Goal: Entertainment & Leisure: Consume media (video, audio)

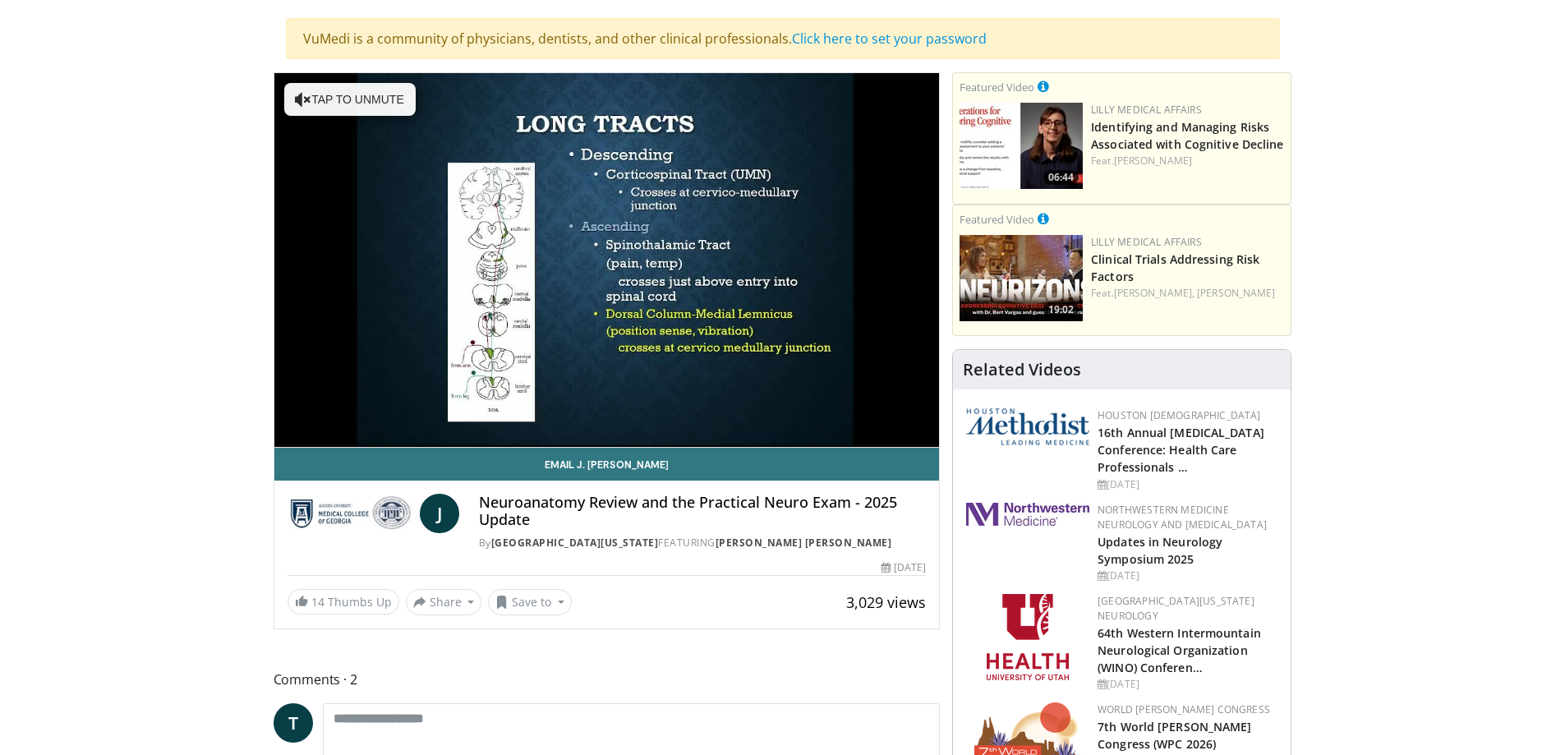
scroll to position [246, 0]
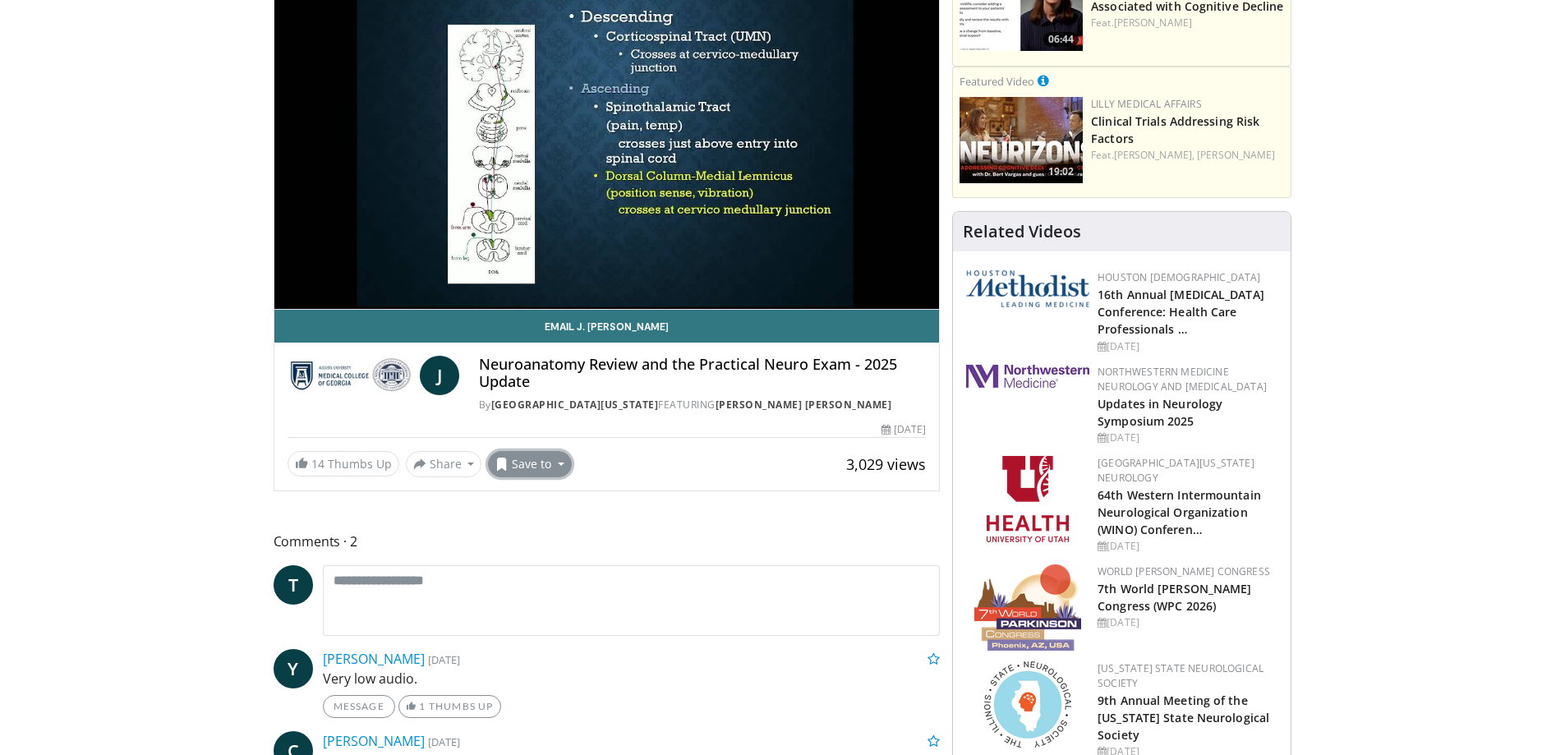
click at [558, 476] on button "Save to" at bounding box center [530, 464] width 84 height 26
